Goal: Check status: Check status

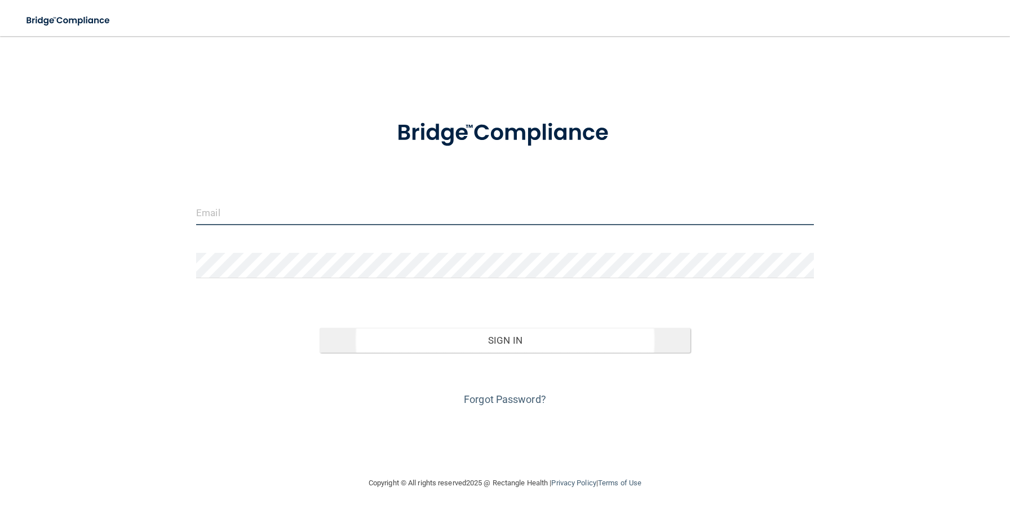
type input "[EMAIL_ADDRESS][DOMAIN_NAME]"
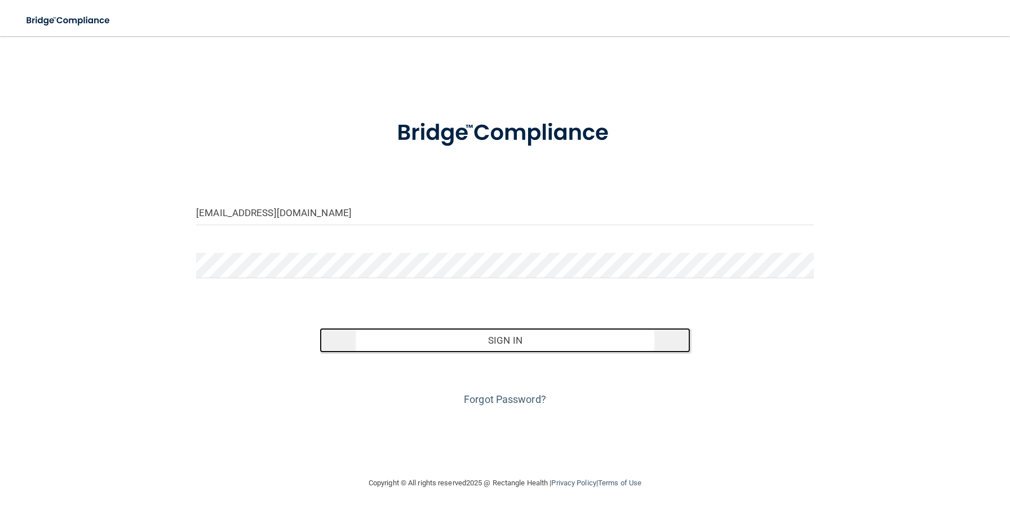
click at [497, 350] on button "Sign In" at bounding box center [505, 340] width 370 height 25
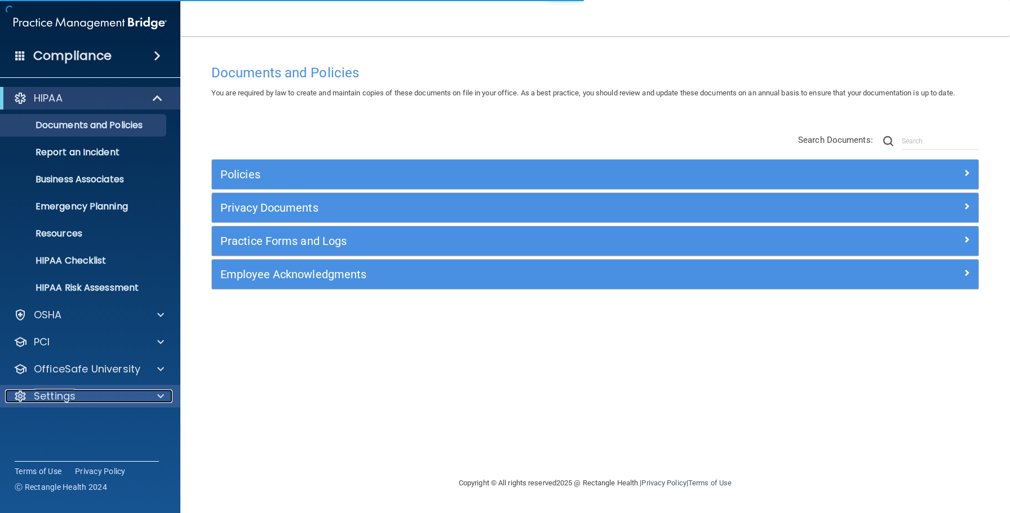
click at [59, 392] on p "Settings" at bounding box center [55, 396] width 42 height 14
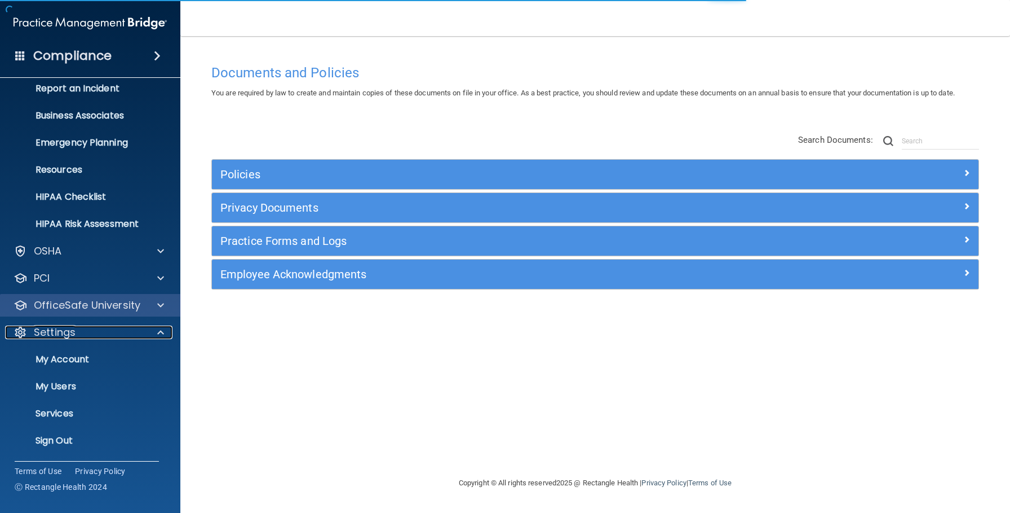
scroll to position [63, 0]
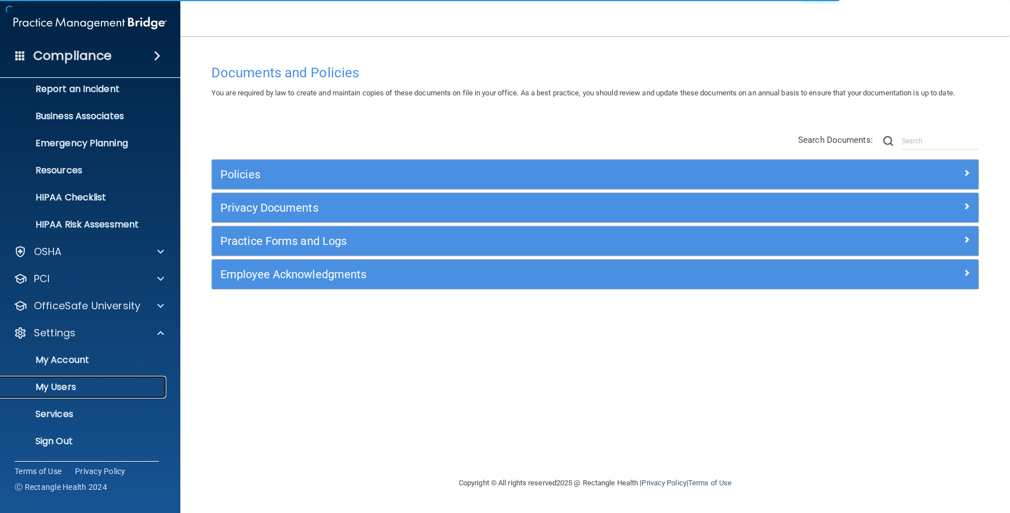
click at [63, 391] on p "My Users" at bounding box center [84, 386] width 154 height 11
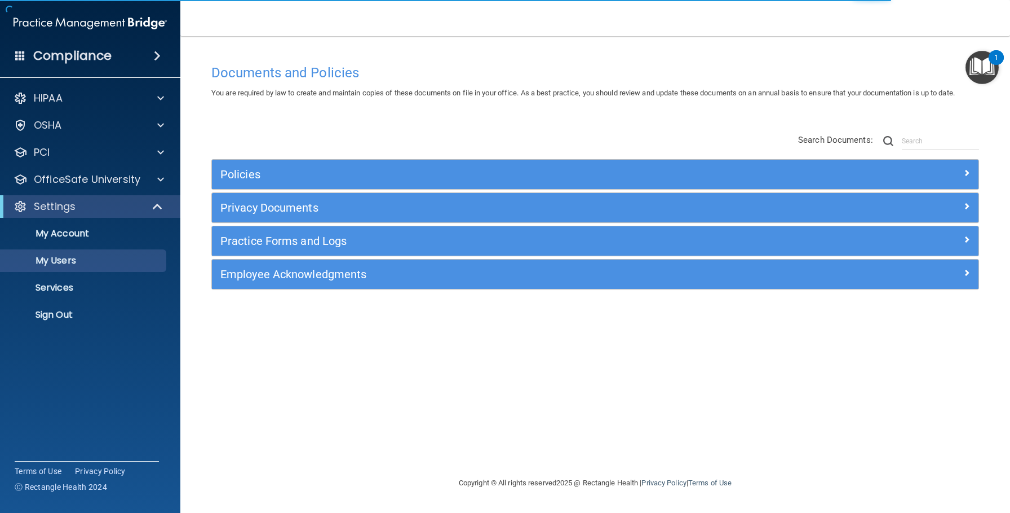
select select "20"
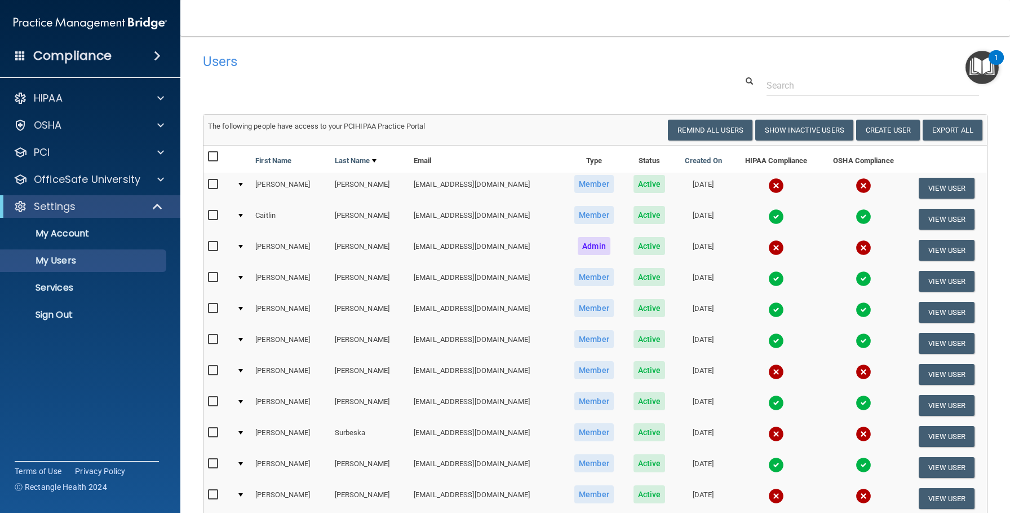
click at [772, 188] on img at bounding box center [777, 186] width 16 height 16
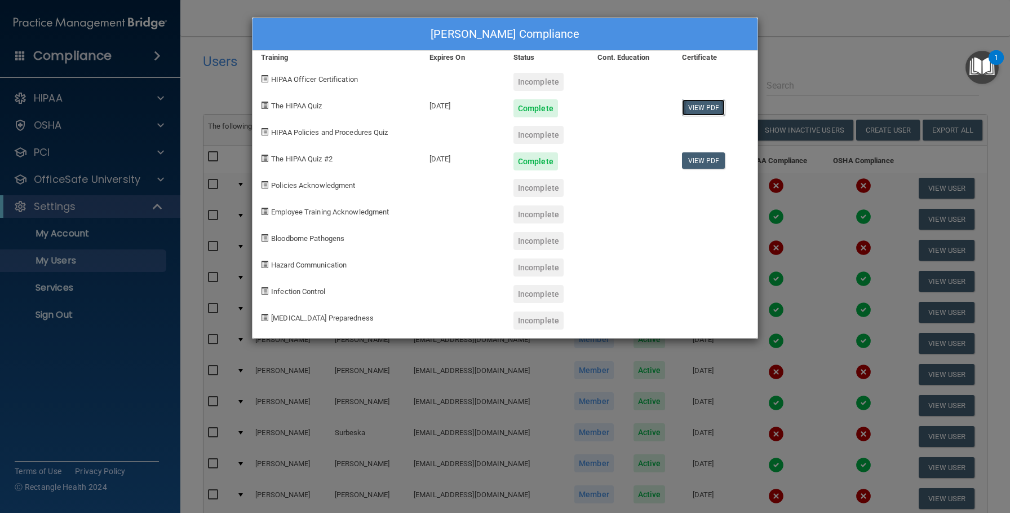
click at [700, 107] on link "View PDF" at bounding box center [703, 107] width 43 height 16
click at [700, 162] on link "View PDF" at bounding box center [703, 160] width 43 height 16
click at [837, 82] on div "Jennifer Barbieri's Compliance Training Expires On Status Cont. Education Certi…" at bounding box center [505, 256] width 1010 height 513
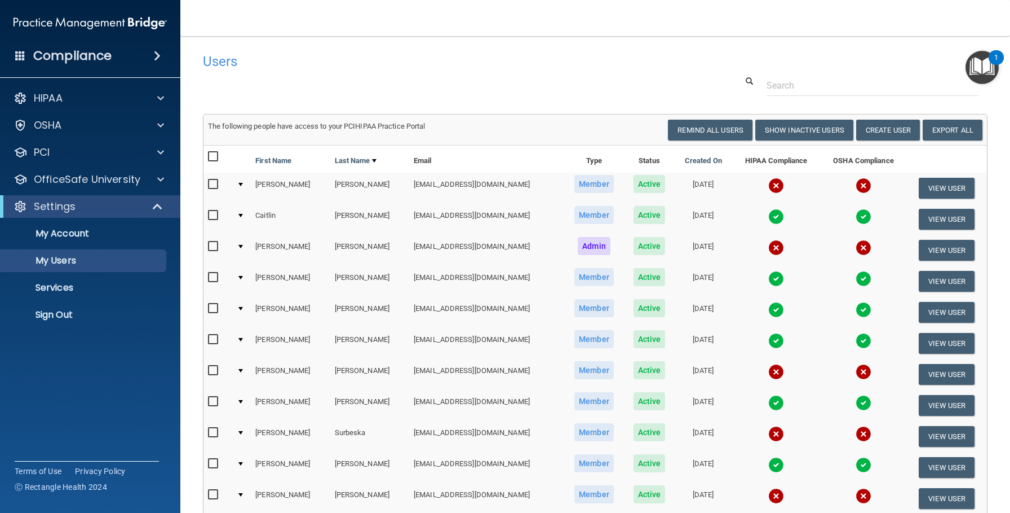
click at [862, 213] on img at bounding box center [864, 217] width 16 height 16
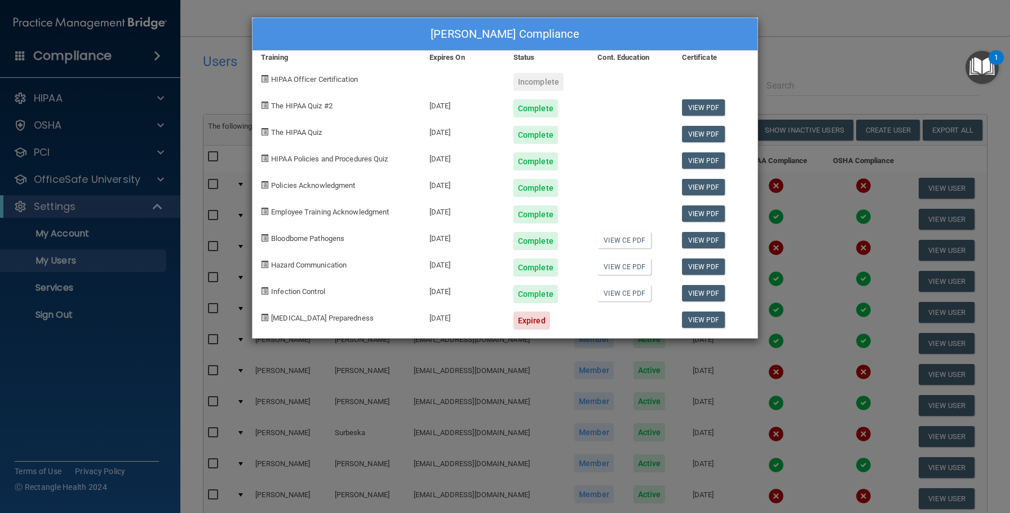
click at [829, 61] on div "Caitlin Dillaway's Compliance Training Expires On Status Cont. Education Certif…" at bounding box center [505, 256] width 1010 height 513
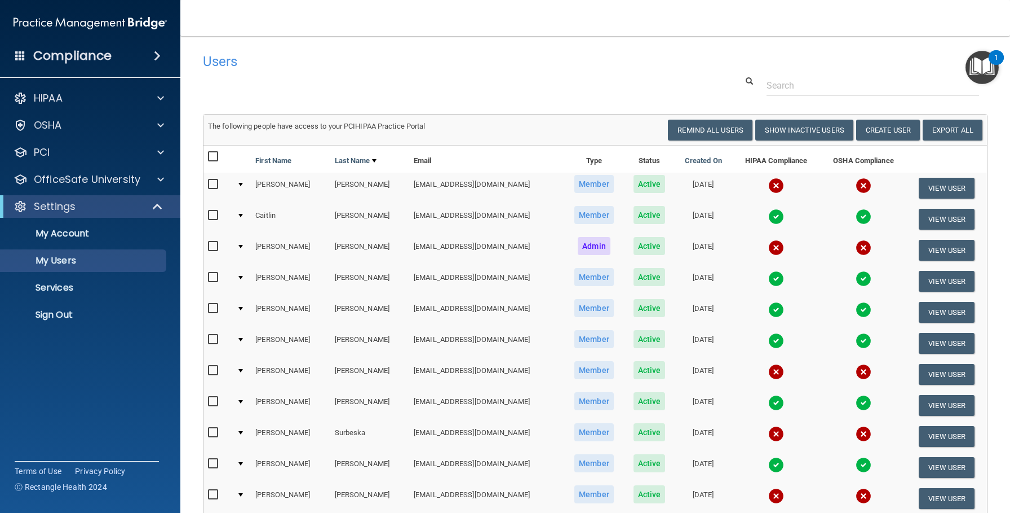
click at [861, 186] on img at bounding box center [864, 186] width 16 height 16
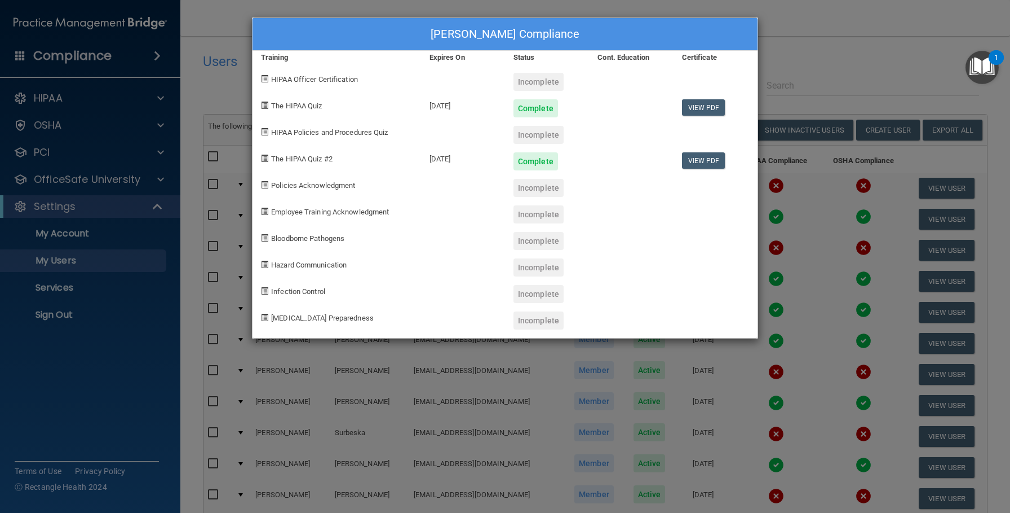
click at [807, 38] on div "Jennifer Barbieri's Compliance Training Expires On Status Cont. Education Certi…" at bounding box center [505, 256] width 1010 height 513
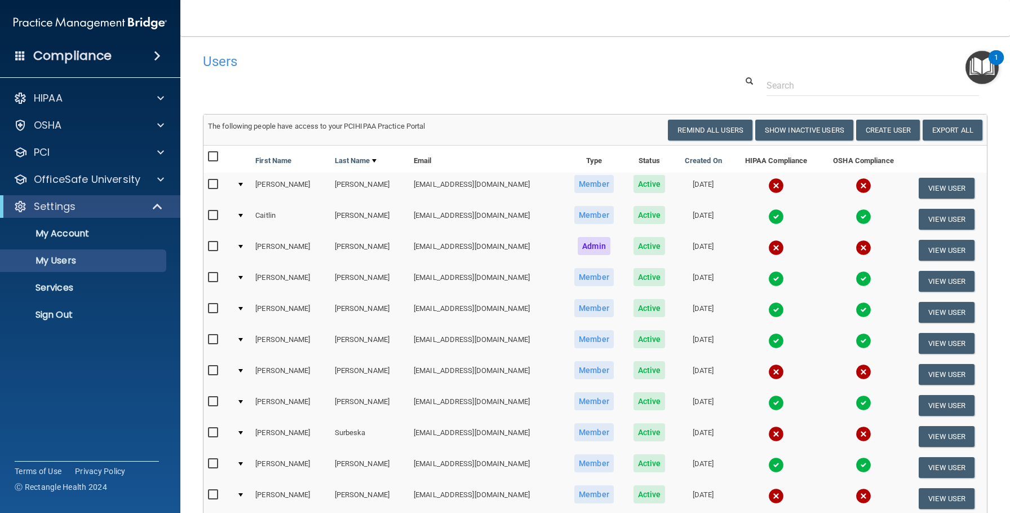
click at [771, 215] on img at bounding box center [777, 217] width 16 height 16
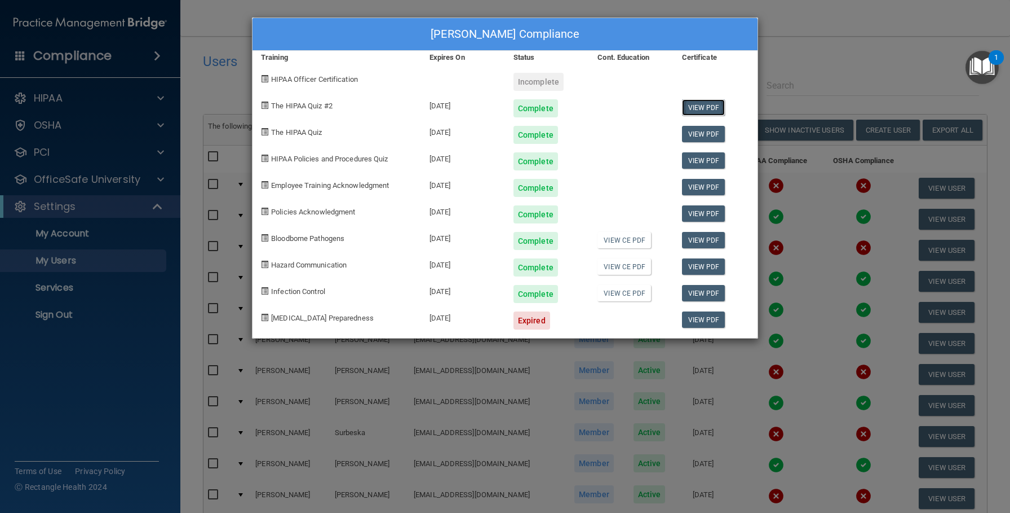
click at [710, 106] on link "View PDF" at bounding box center [703, 107] width 43 height 16
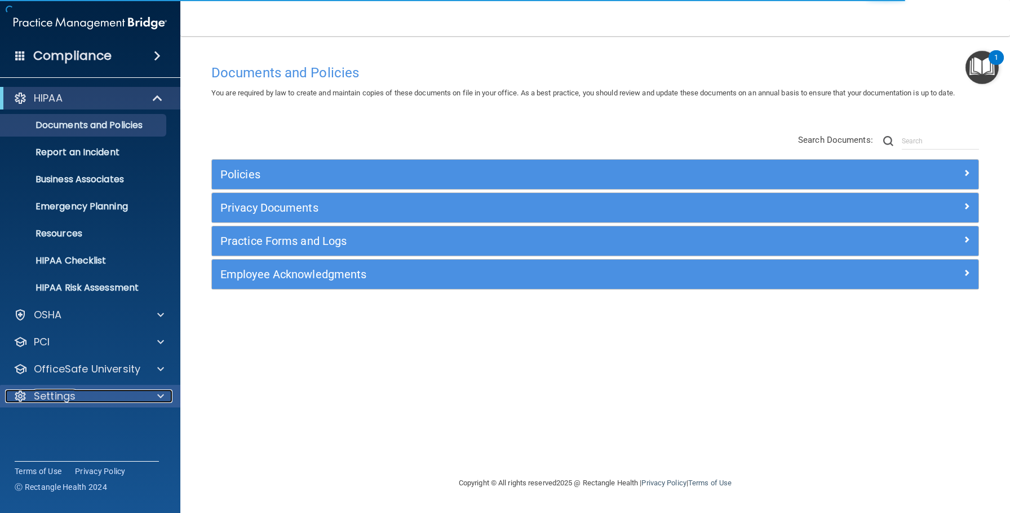
click at [58, 400] on p "Settings" at bounding box center [55, 396] width 42 height 14
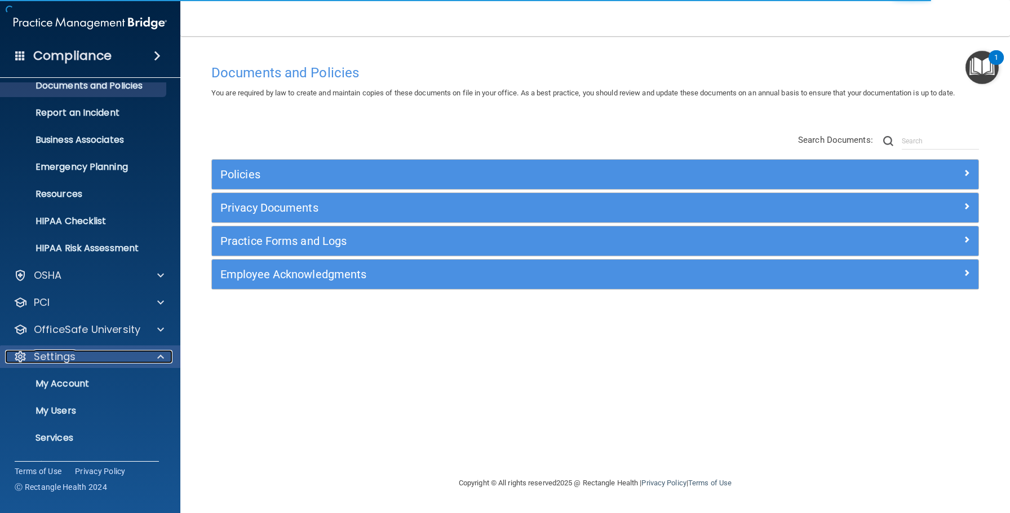
scroll to position [44, 0]
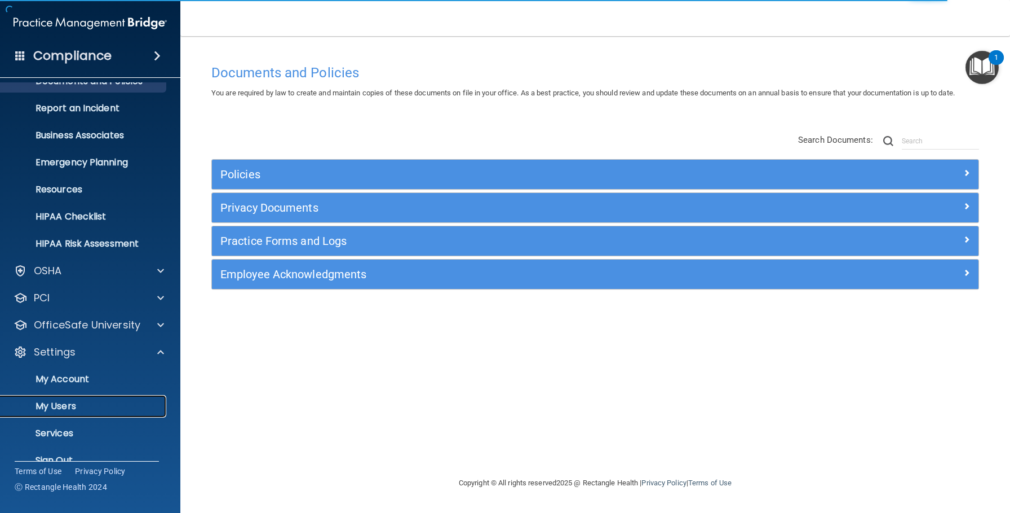
click at [58, 408] on p "My Users" at bounding box center [84, 405] width 154 height 11
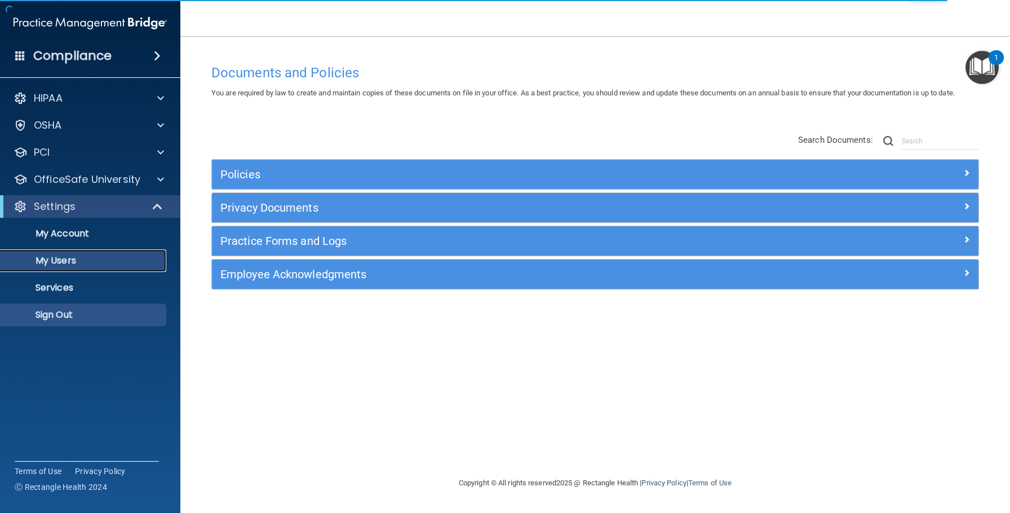
select select "20"
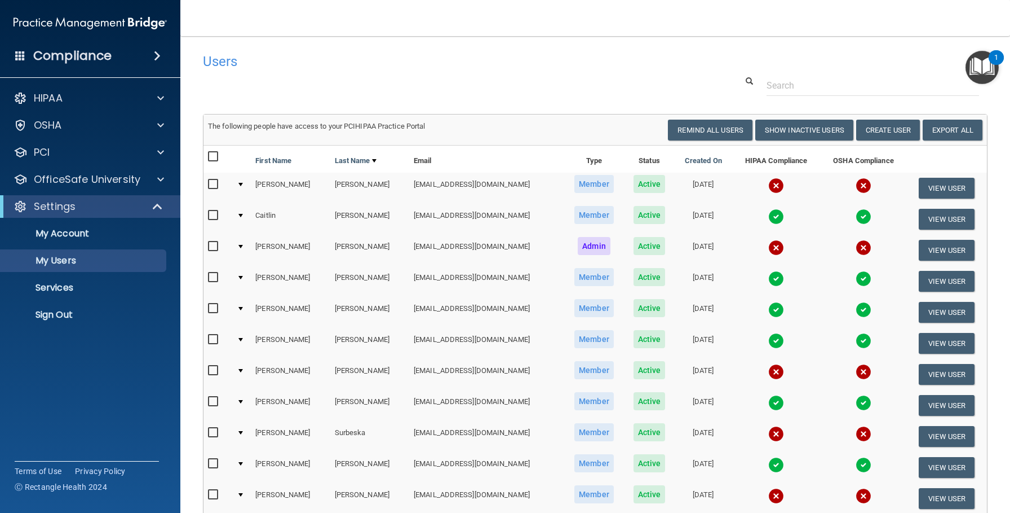
click at [769, 215] on img at bounding box center [777, 217] width 16 height 16
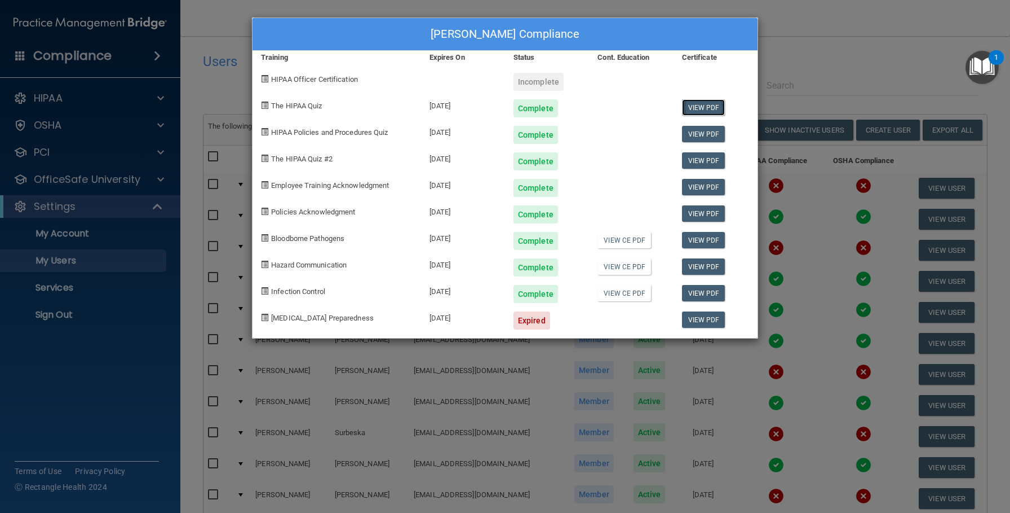
click at [700, 110] on link "View PDF" at bounding box center [703, 107] width 43 height 16
click at [699, 139] on link "View PDF" at bounding box center [703, 134] width 43 height 16
click at [698, 164] on link "View PDF" at bounding box center [703, 160] width 43 height 16
click at [710, 189] on link "View PDF" at bounding box center [703, 187] width 43 height 16
click at [705, 210] on link "View PDF" at bounding box center [703, 213] width 43 height 16
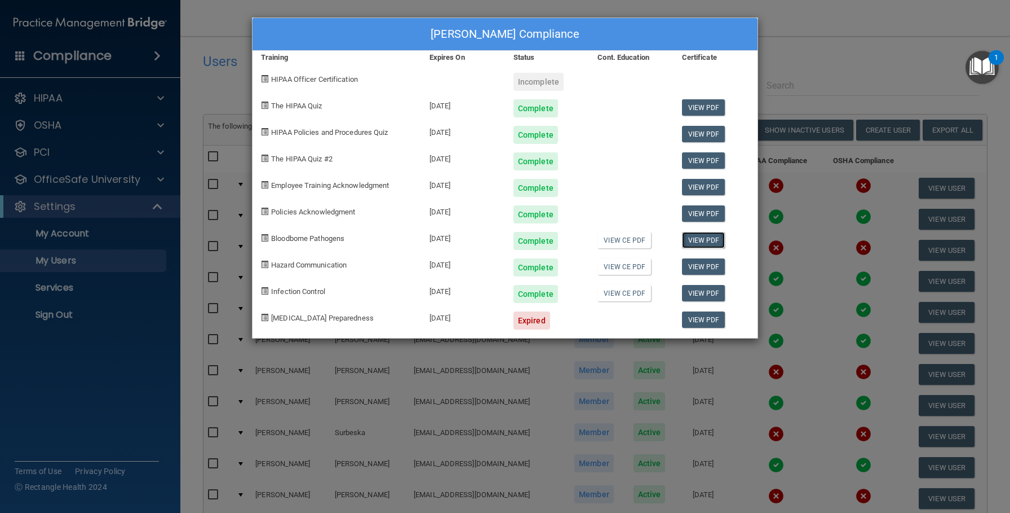
click at [708, 245] on link "View PDF" at bounding box center [703, 240] width 43 height 16
click at [696, 267] on link "View PDF" at bounding box center [703, 266] width 43 height 16
click at [701, 297] on link "View PDF" at bounding box center [703, 293] width 43 height 16
click at [692, 315] on link "View PDF" at bounding box center [703, 319] width 43 height 16
click at [792, 66] on div "[PERSON_NAME] Compliance Training Expires On Status Cont. Education Certificate…" at bounding box center [505, 256] width 1010 height 513
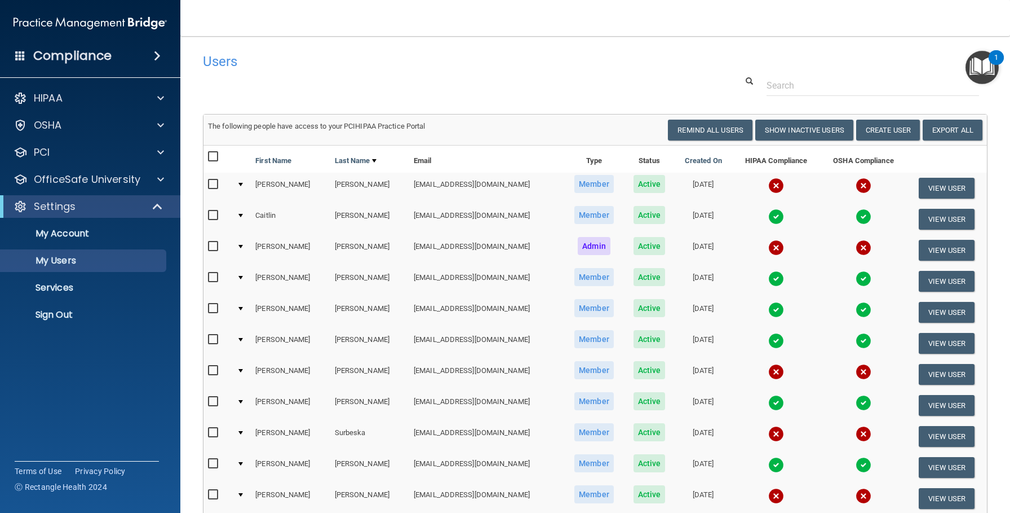
click at [772, 248] on img at bounding box center [777, 248] width 16 height 16
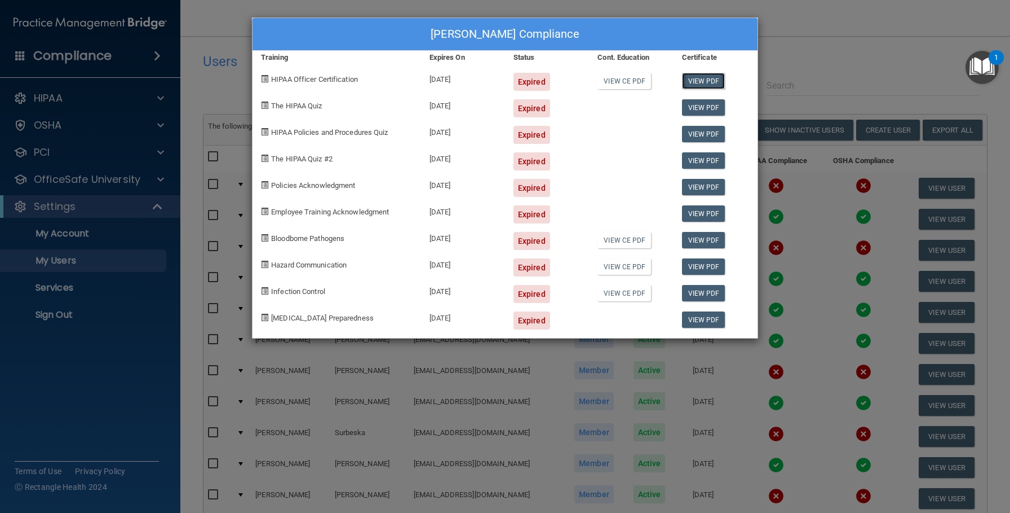
click at [692, 82] on link "View PDF" at bounding box center [703, 81] width 43 height 16
click at [686, 106] on link "View PDF" at bounding box center [703, 107] width 43 height 16
click at [704, 129] on link "View PDF" at bounding box center [703, 134] width 43 height 16
click at [698, 162] on link "View PDF" at bounding box center [703, 160] width 43 height 16
click at [689, 186] on link "View PDF" at bounding box center [703, 187] width 43 height 16
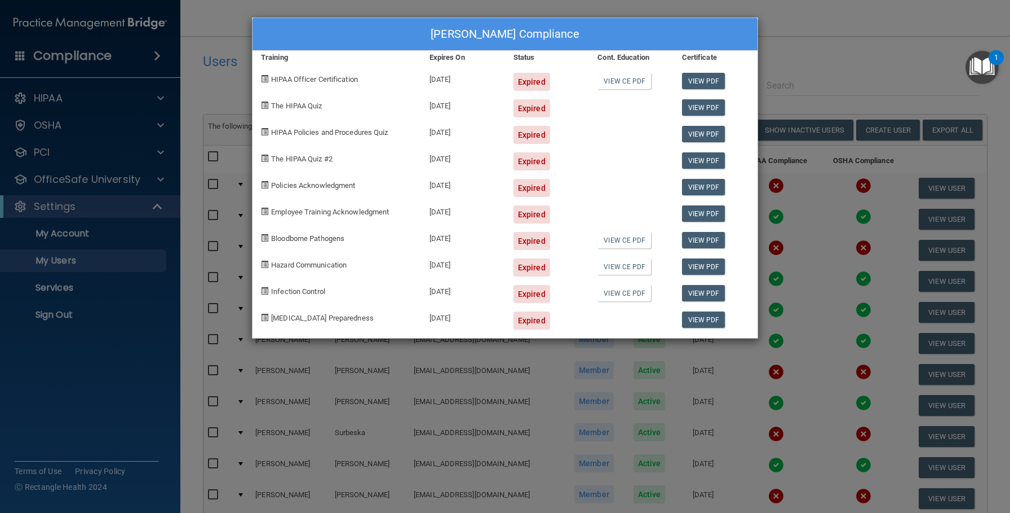
click at [700, 222] on div "View PDF" at bounding box center [716, 210] width 84 height 27
click at [710, 216] on link "View PDF" at bounding box center [703, 213] width 43 height 16
click at [699, 241] on link "View PDF" at bounding box center [703, 240] width 43 height 16
click at [692, 269] on link "View PDF" at bounding box center [703, 266] width 43 height 16
click at [717, 291] on link "View PDF" at bounding box center [703, 293] width 43 height 16
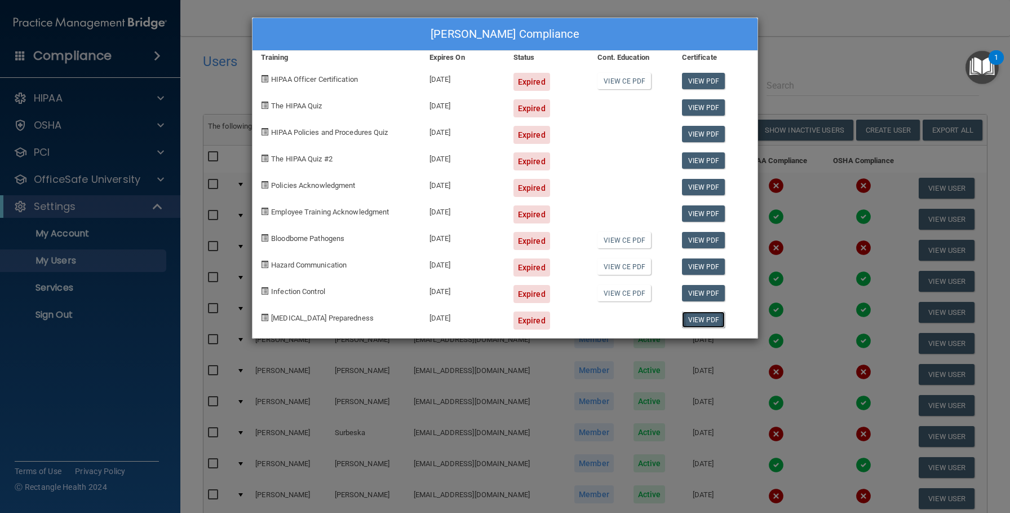
click at [710, 320] on link "View PDF" at bounding box center [703, 319] width 43 height 16
click at [806, 32] on div "[PERSON_NAME] Compliance Training Expires On Status Cont. Education Certificate…" at bounding box center [505, 256] width 1010 height 513
